Goal: Navigation & Orientation: Find specific page/section

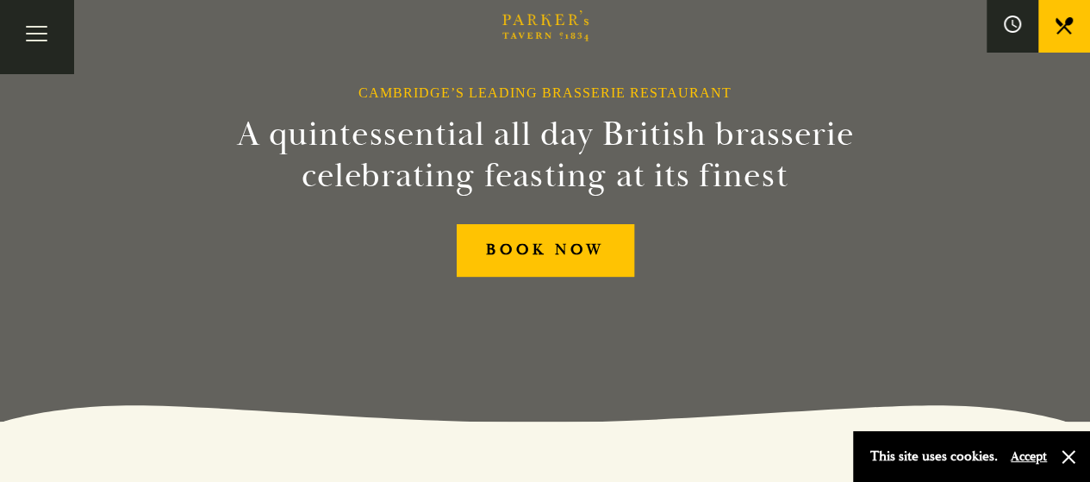
scroll to position [221, 0]
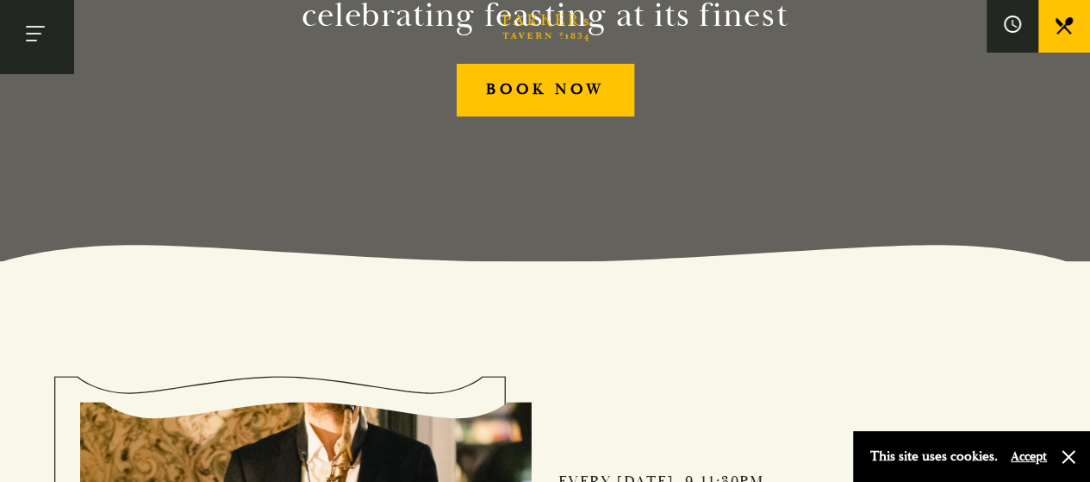
click at [31, 28] on button "Toggle navigation" at bounding box center [36, 36] width 73 height 73
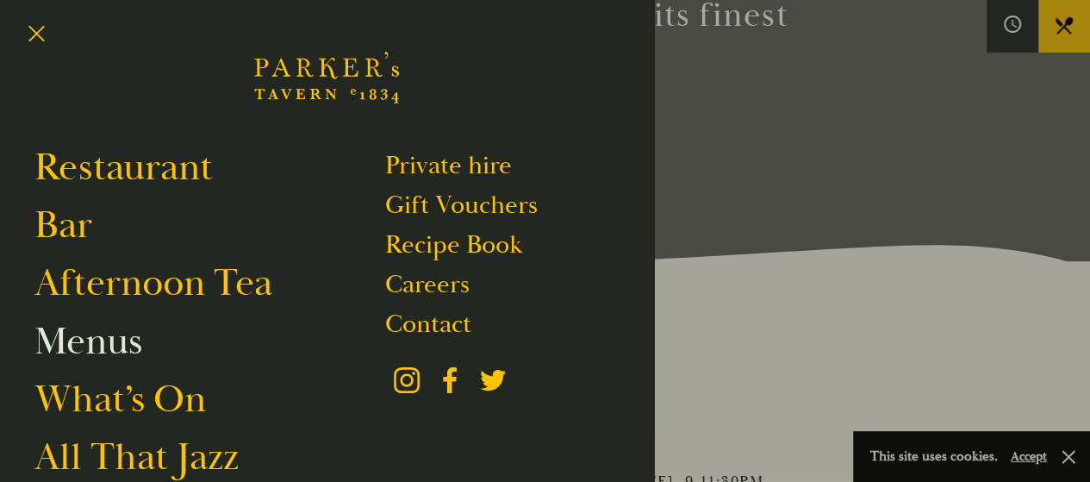
click at [105, 348] on link "Menus" at bounding box center [88, 341] width 108 height 48
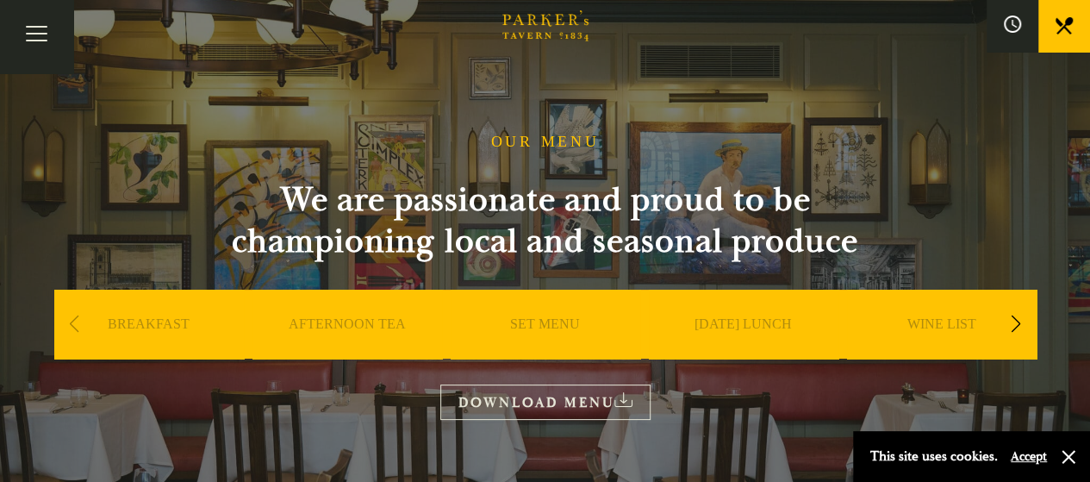
scroll to position [22, 0]
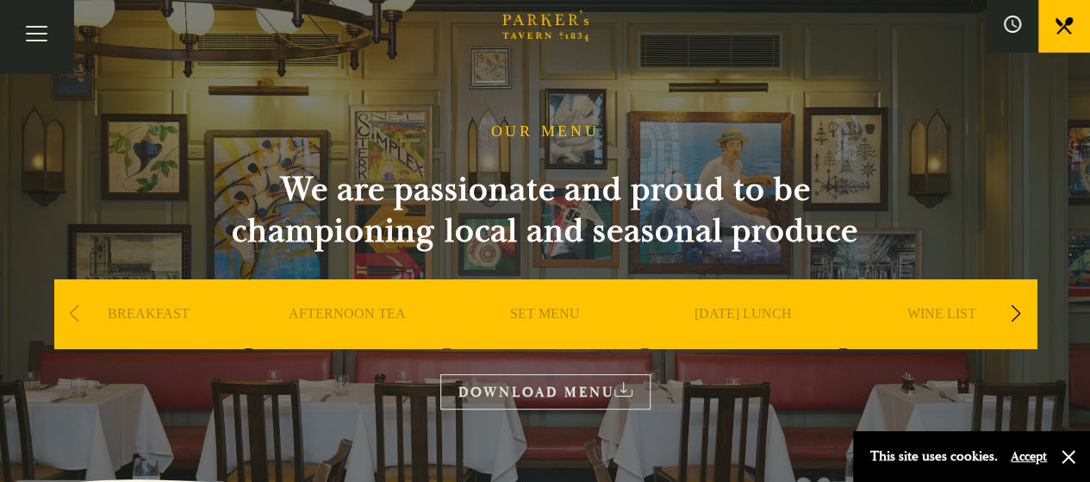
click at [573, 384] on link "DOWNLOAD MENU" at bounding box center [545, 391] width 210 height 35
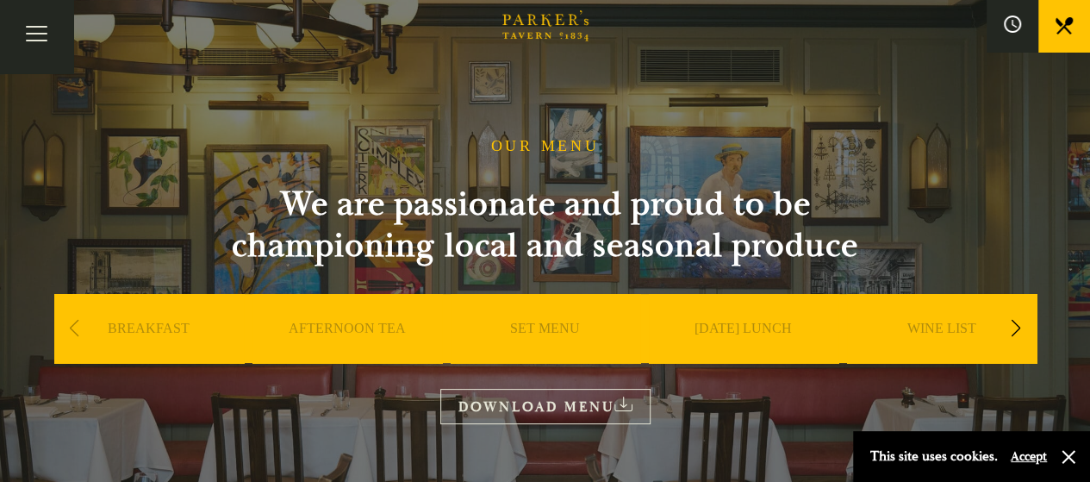
scroll to position [0, 0]
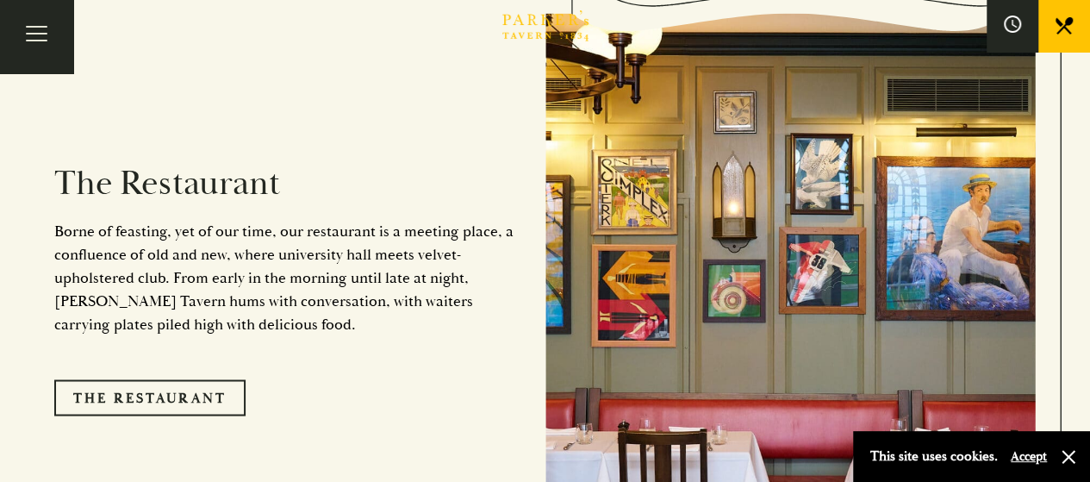
scroll to position [1295, 0]
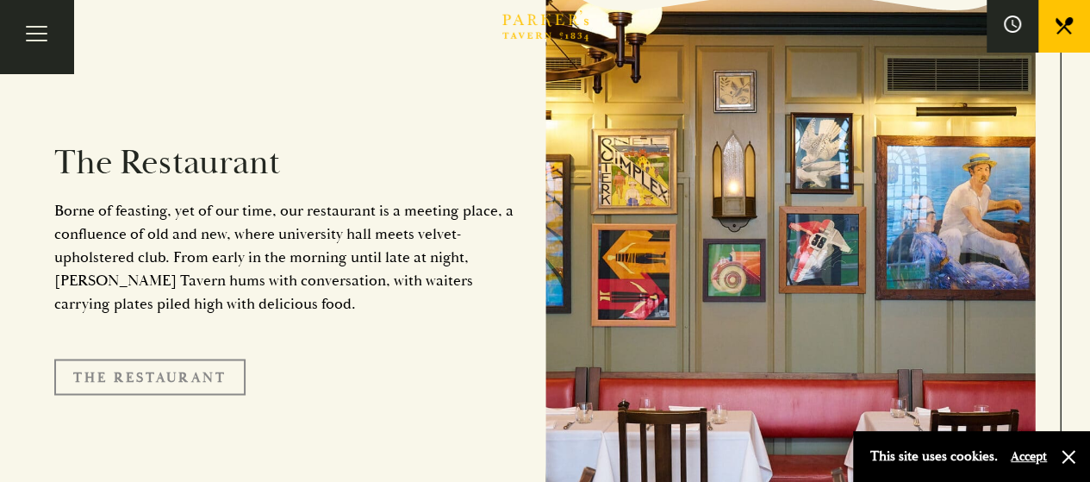
click at [95, 359] on link "The Restaurant" at bounding box center [149, 377] width 191 height 36
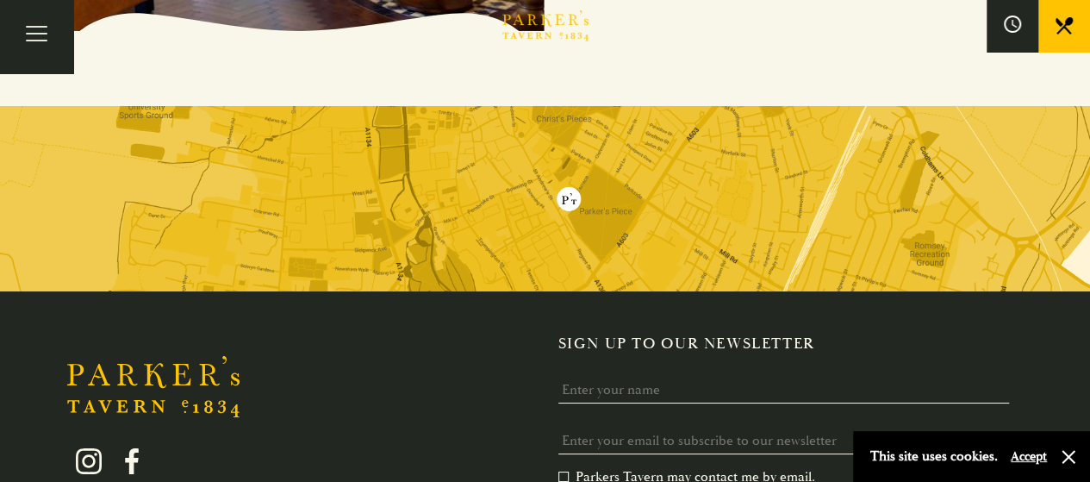
scroll to position [2930, 0]
